Goal: Check status: Check status

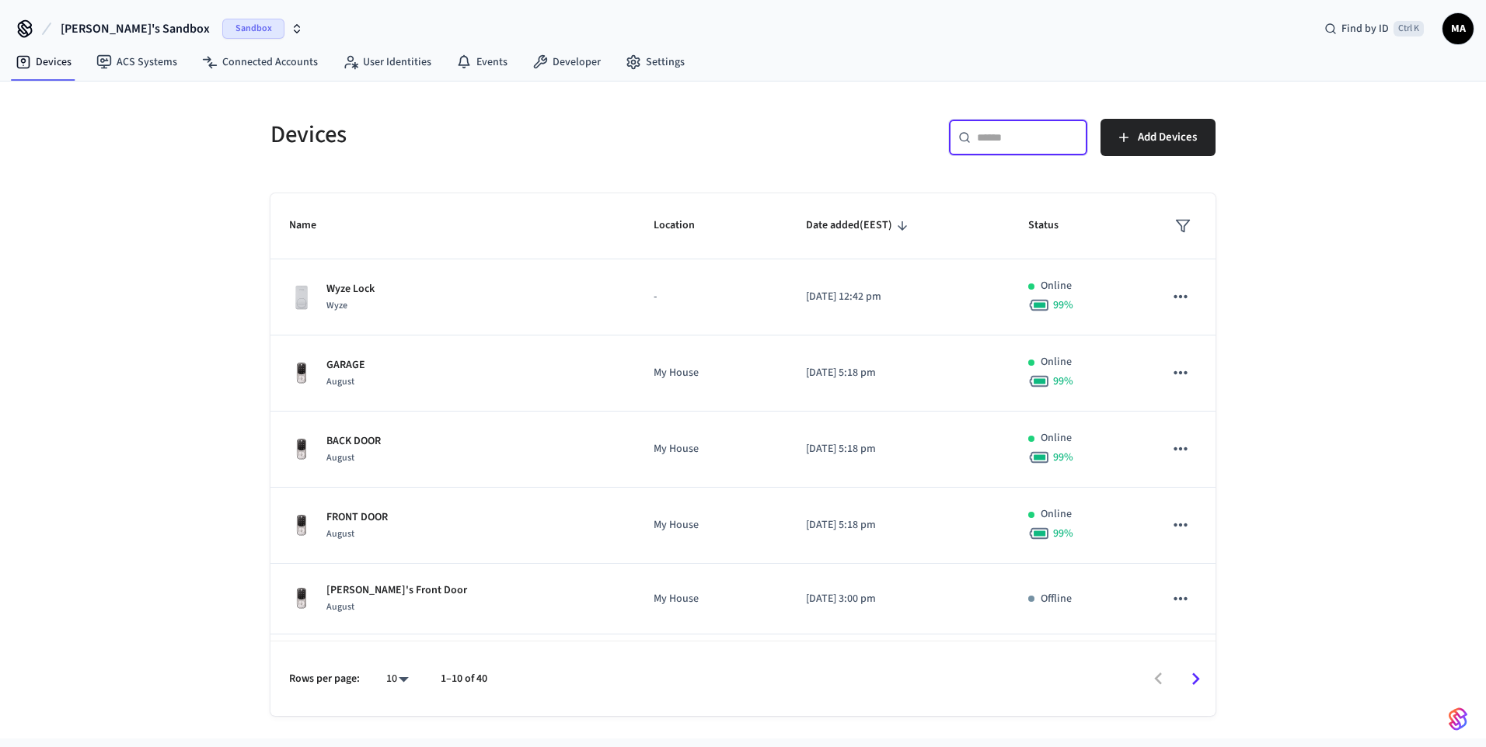
click at [1001, 135] on input "text" at bounding box center [1027, 138] width 101 height 16
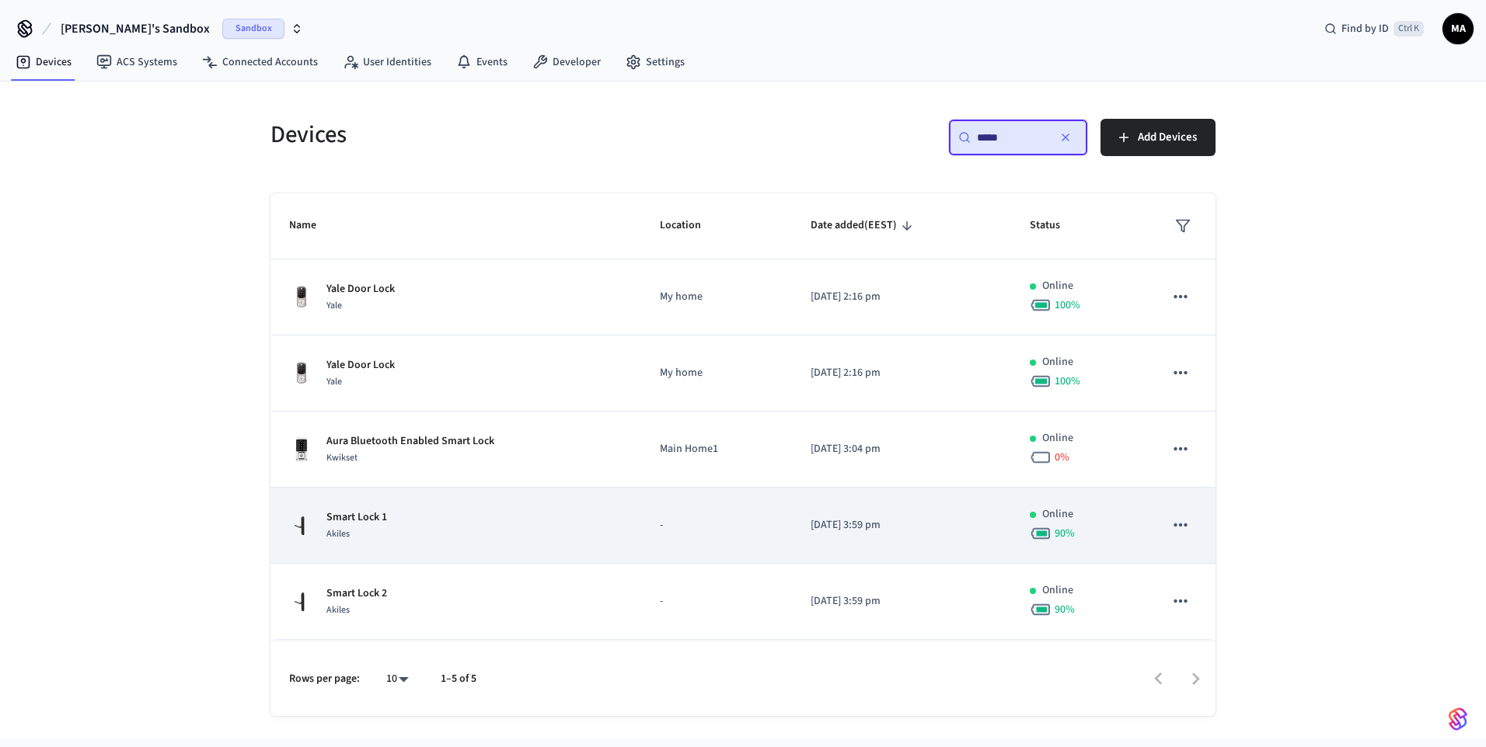
type input "*****"
click at [571, 542] on div "Smart Lock 1 Akiles" at bounding box center [455, 526] width 333 height 33
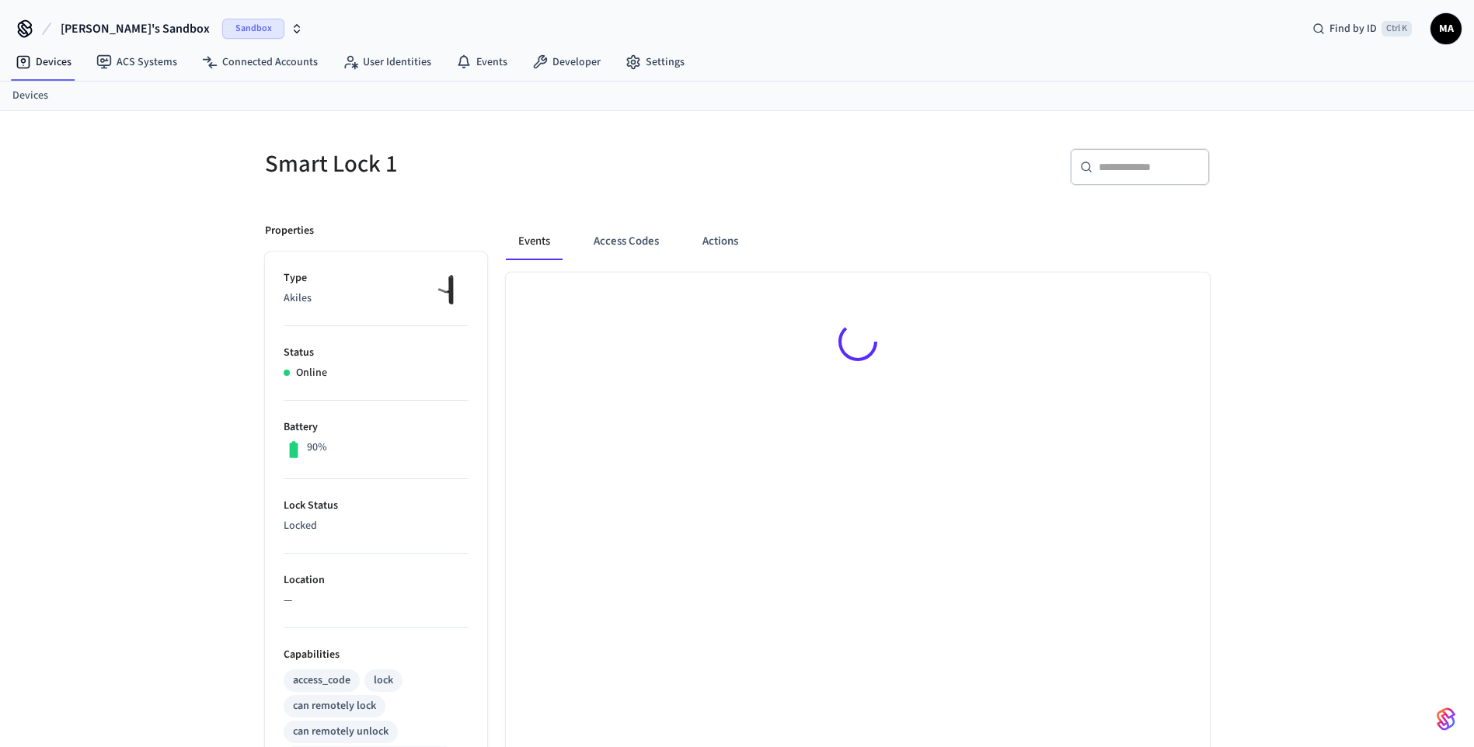
click at [571, 542] on div at bounding box center [858, 690] width 704 height 834
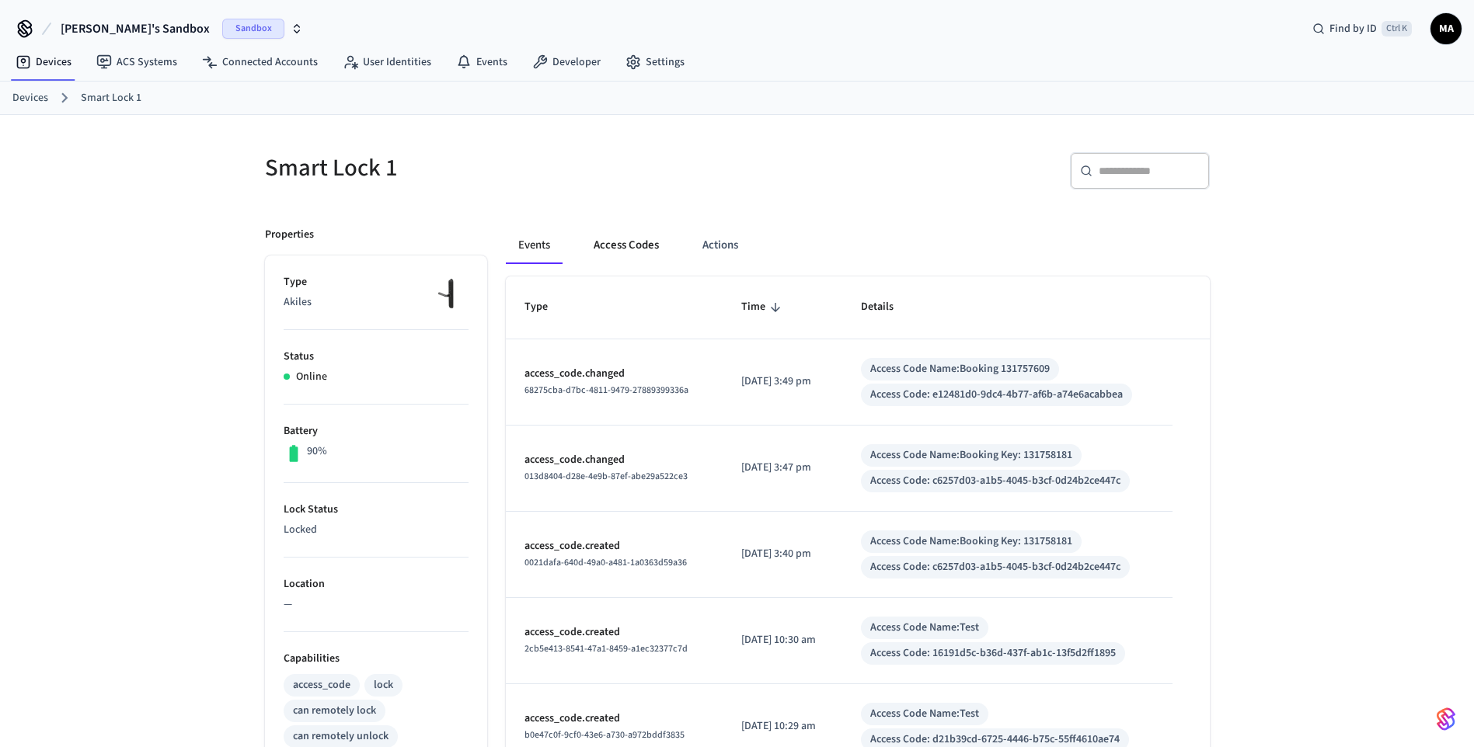
click at [632, 242] on button "Access Codes" at bounding box center [626, 245] width 90 height 37
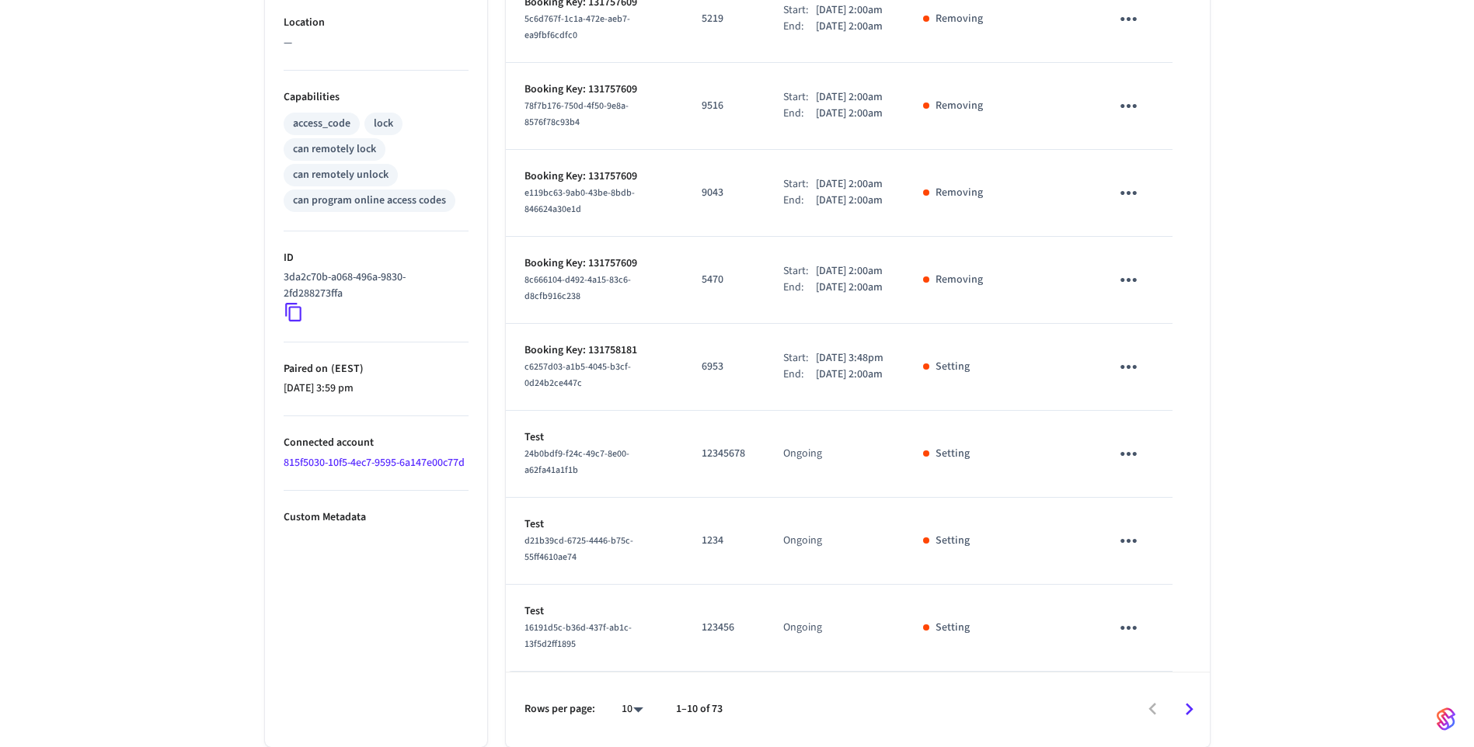
scroll to position [652, 0]
click at [1189, 709] on icon "Go to next page" at bounding box center [1189, 710] width 24 height 24
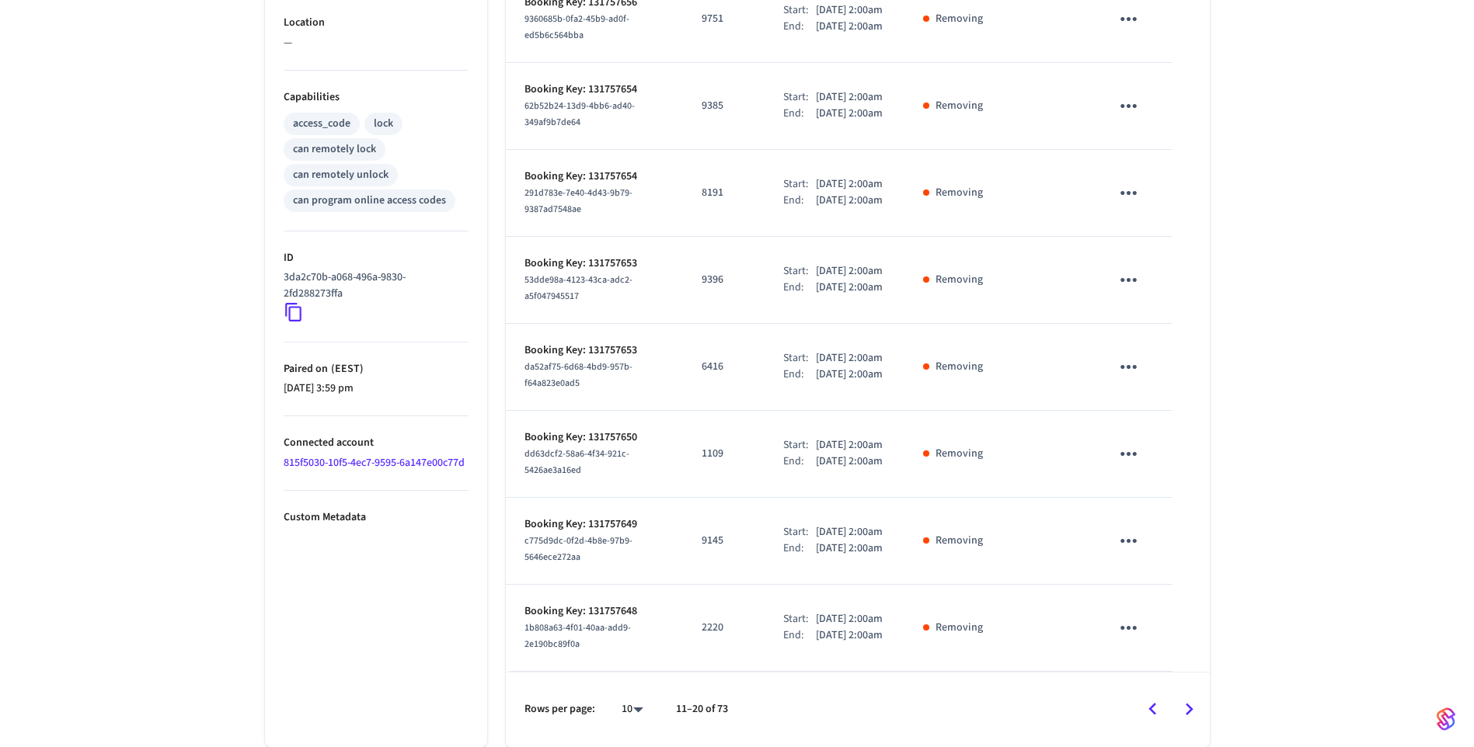
scroll to position [701, 0]
click at [1196, 709] on icon "Go to next page" at bounding box center [1189, 710] width 24 height 24
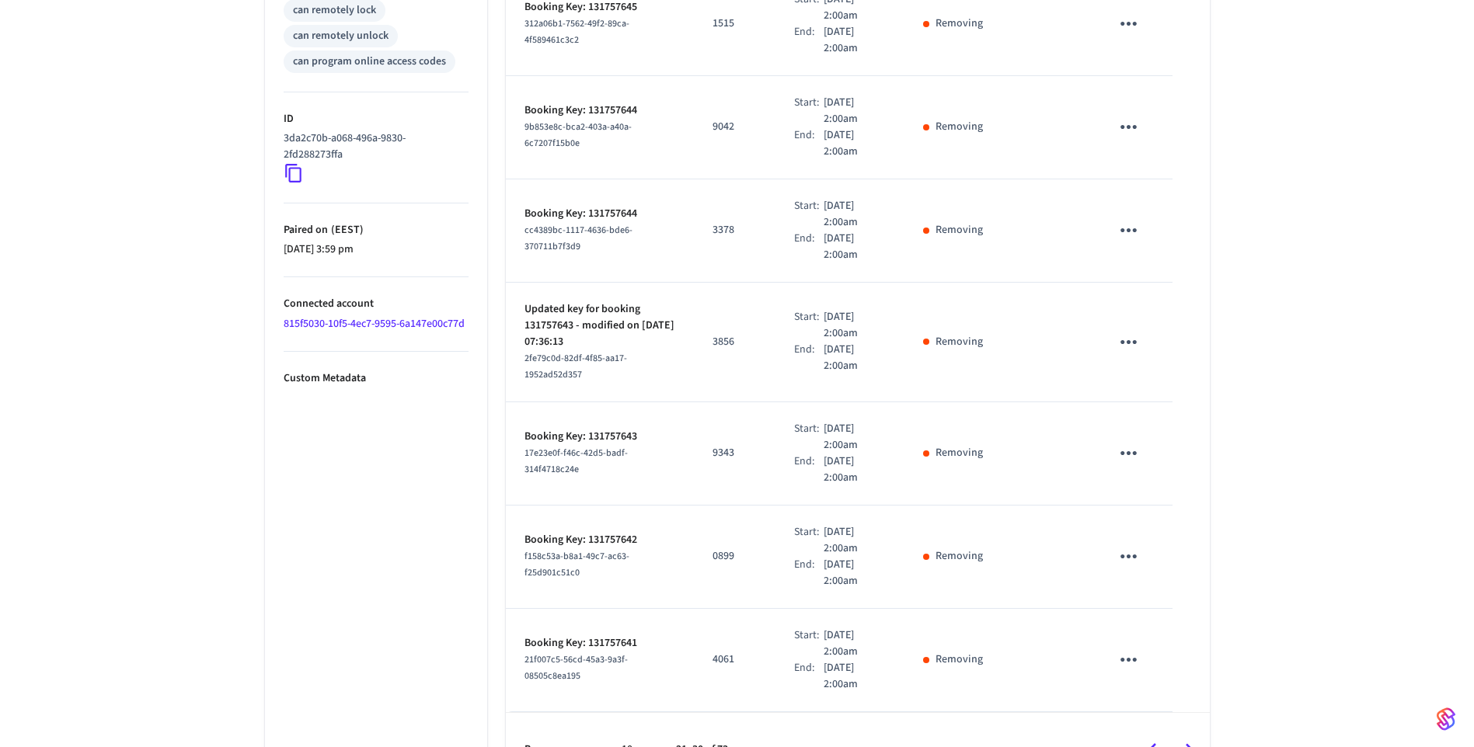
scroll to position [741, 0]
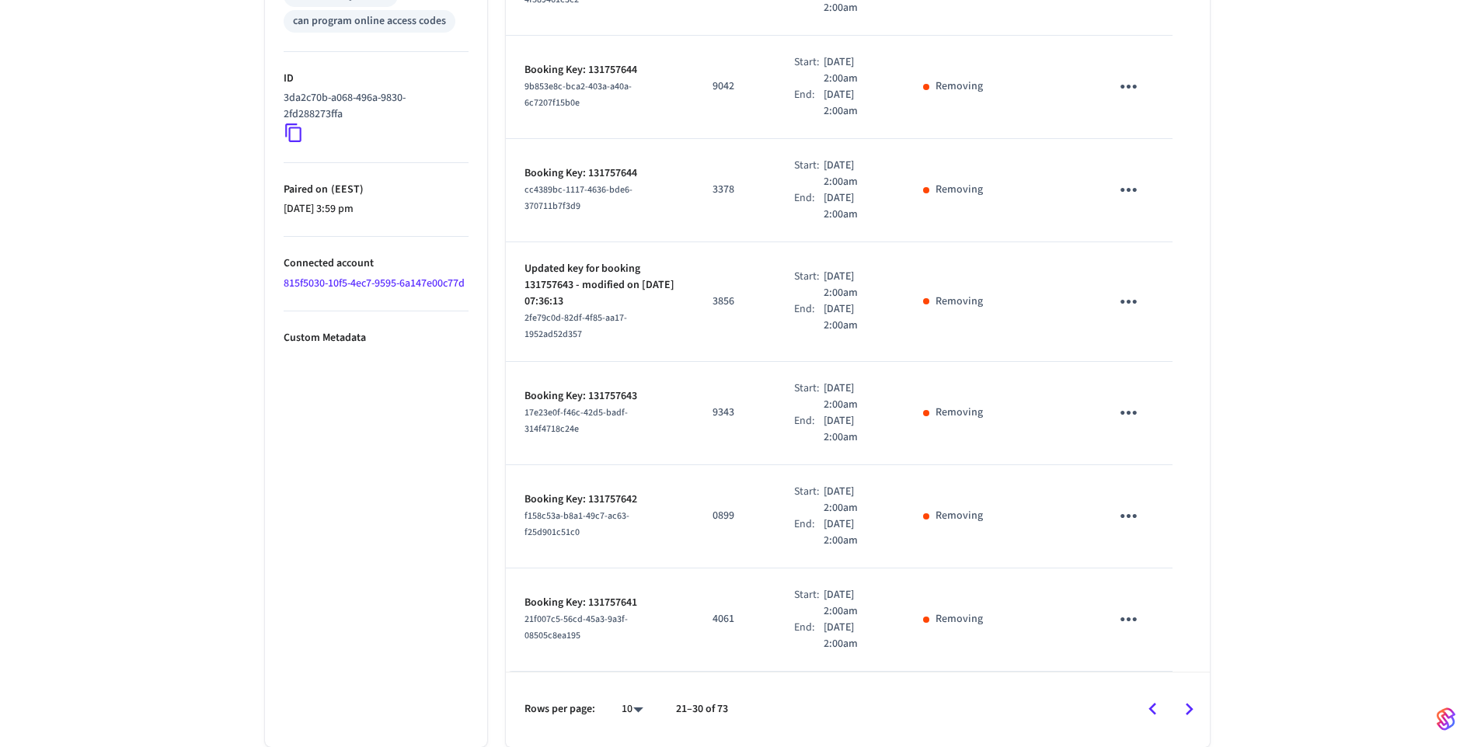
click at [1155, 709] on icon "Go to previous page" at bounding box center [1153, 710] width 24 height 24
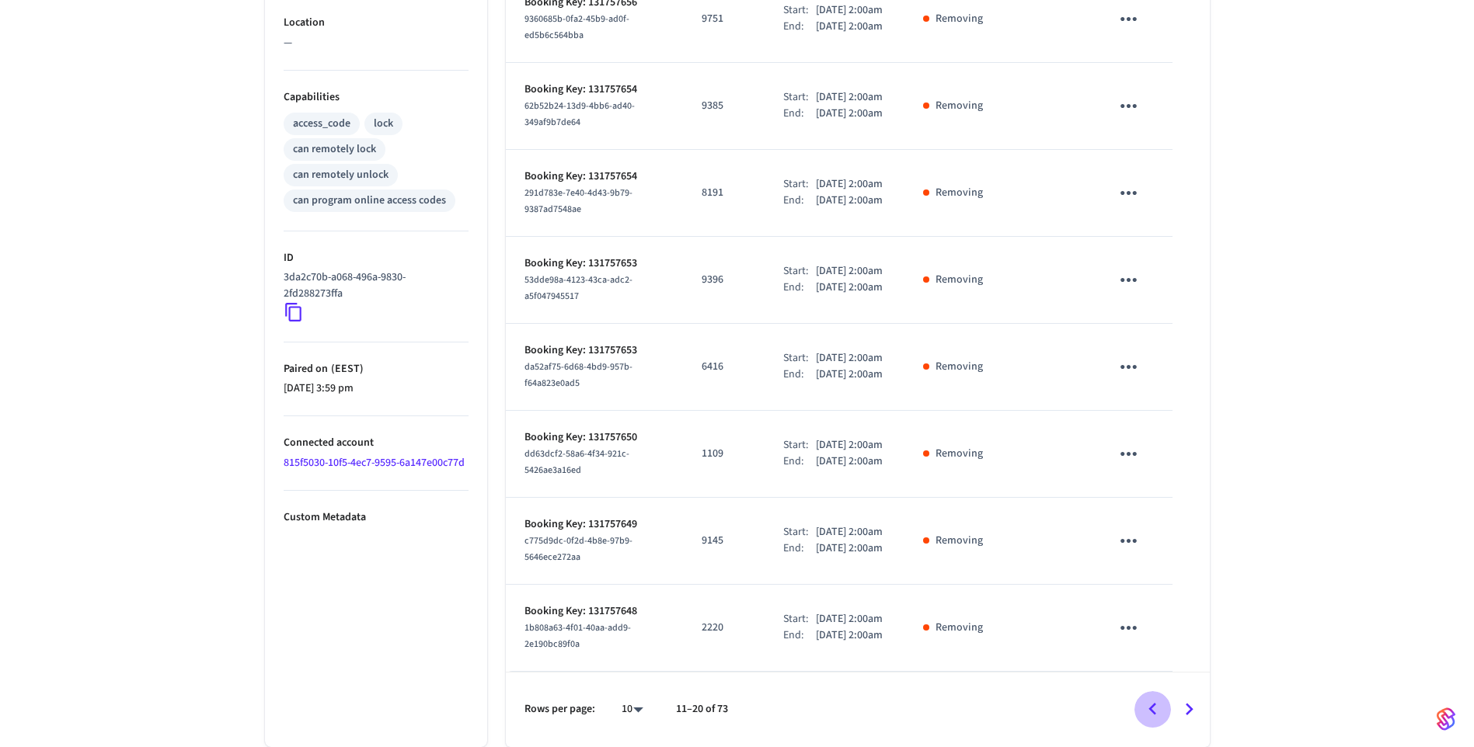
click at [1155, 709] on icon "Go to previous page" at bounding box center [1153, 710] width 24 height 24
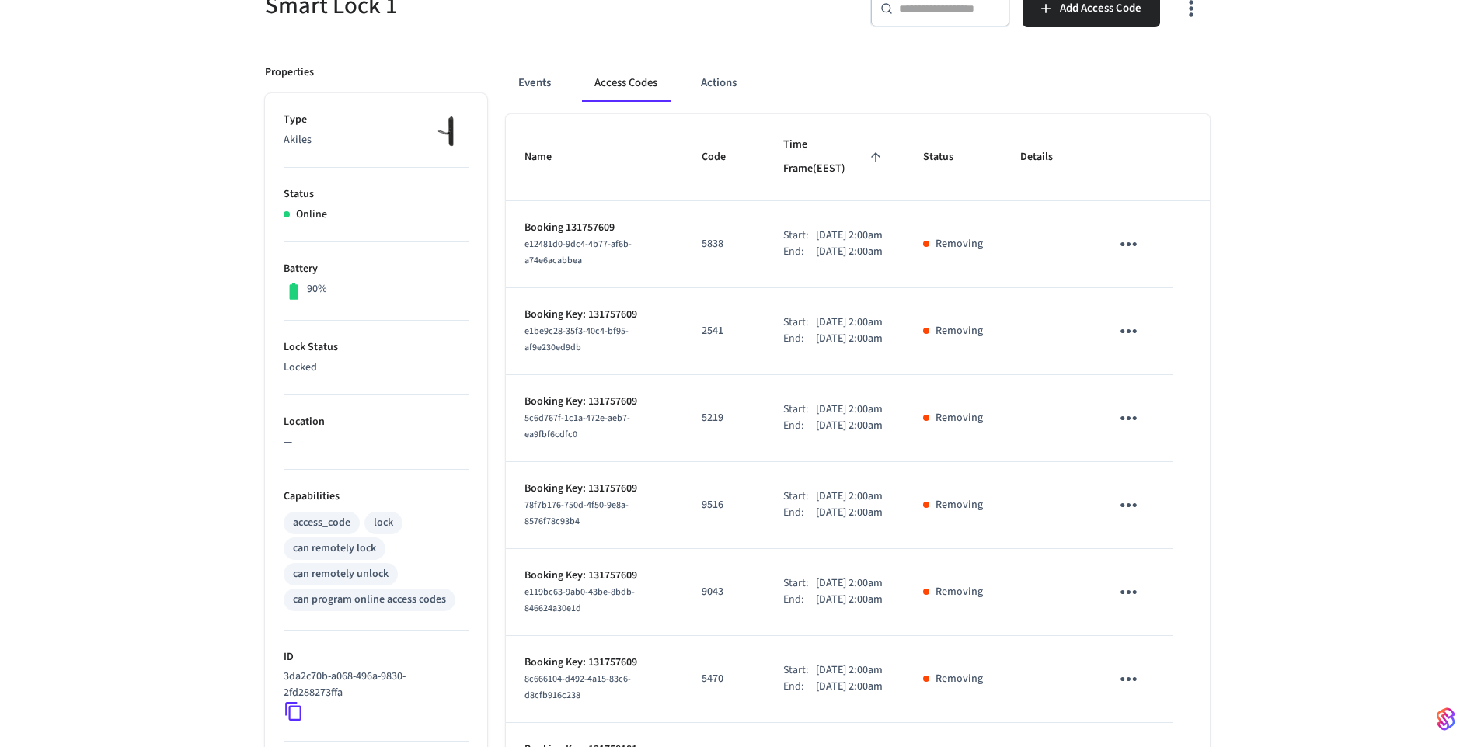
scroll to position [652, 0]
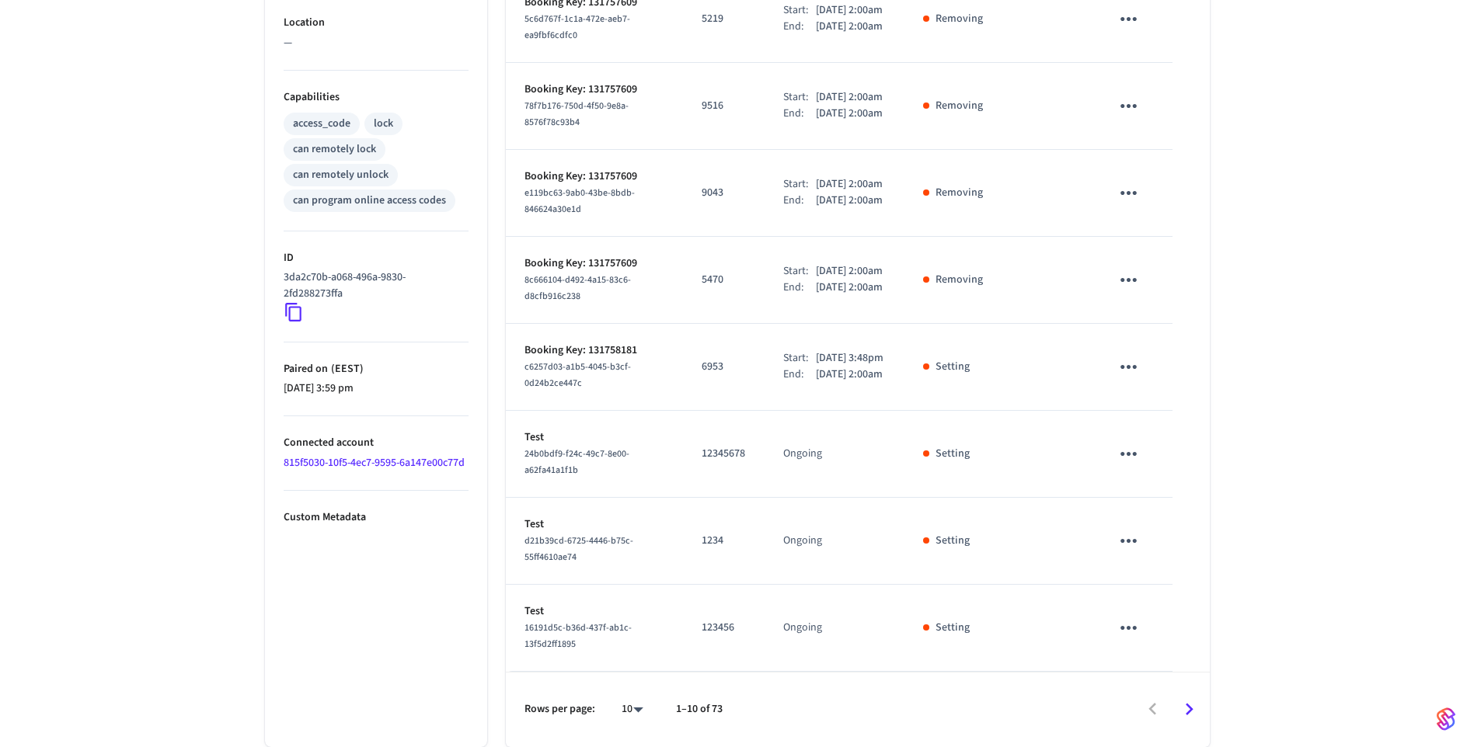
click at [834, 367] on p "[DATE] 2:00am" at bounding box center [849, 375] width 67 height 16
click at [820, 350] on p "[DATE] 3:48pm" at bounding box center [850, 358] width 68 height 16
drag, startPoint x: 820, startPoint y: 350, endPoint x: 802, endPoint y: 360, distance: 20.8
click at [816, 367] on p "[DATE] 2:00am" at bounding box center [849, 375] width 67 height 16
